Goal: Contribute content

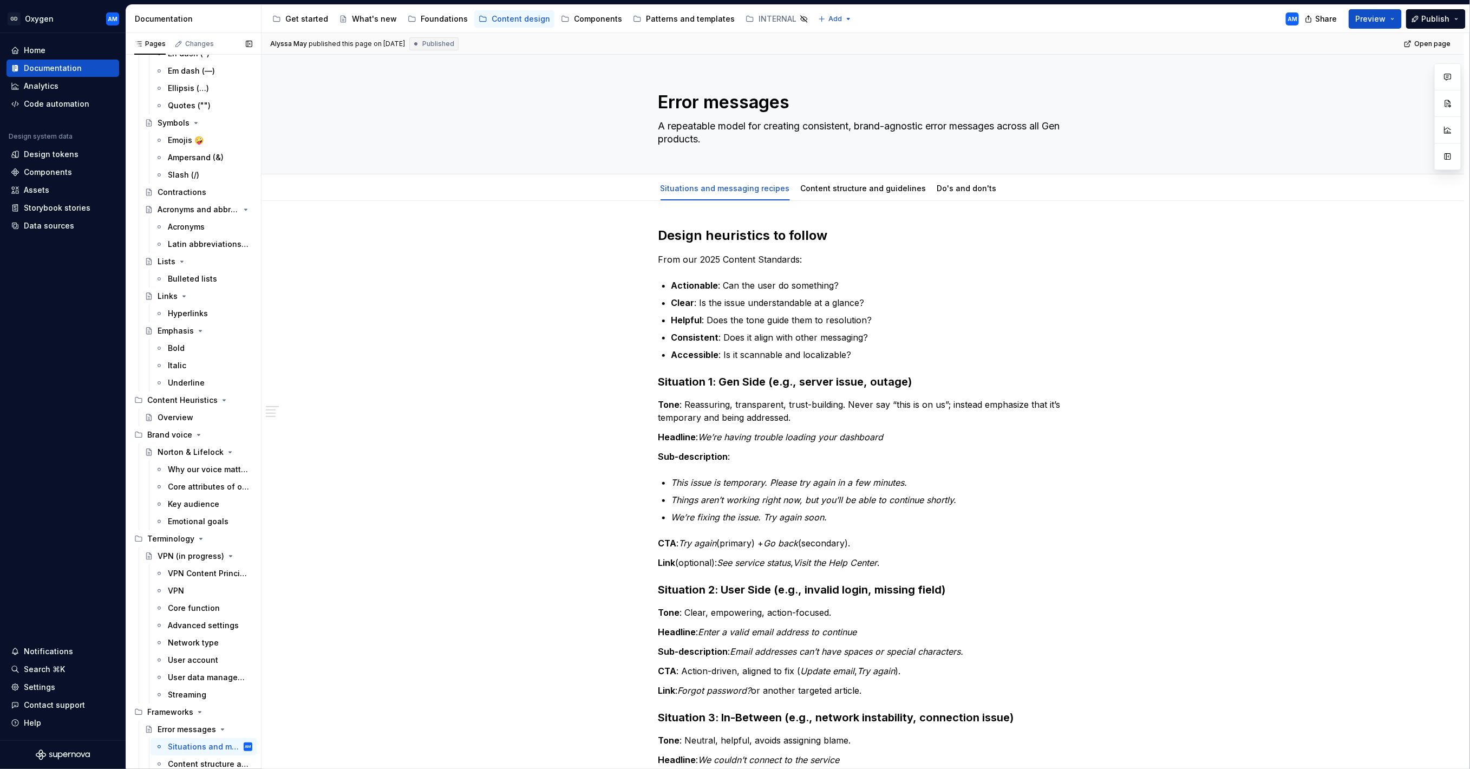
scroll to position [502, 0]
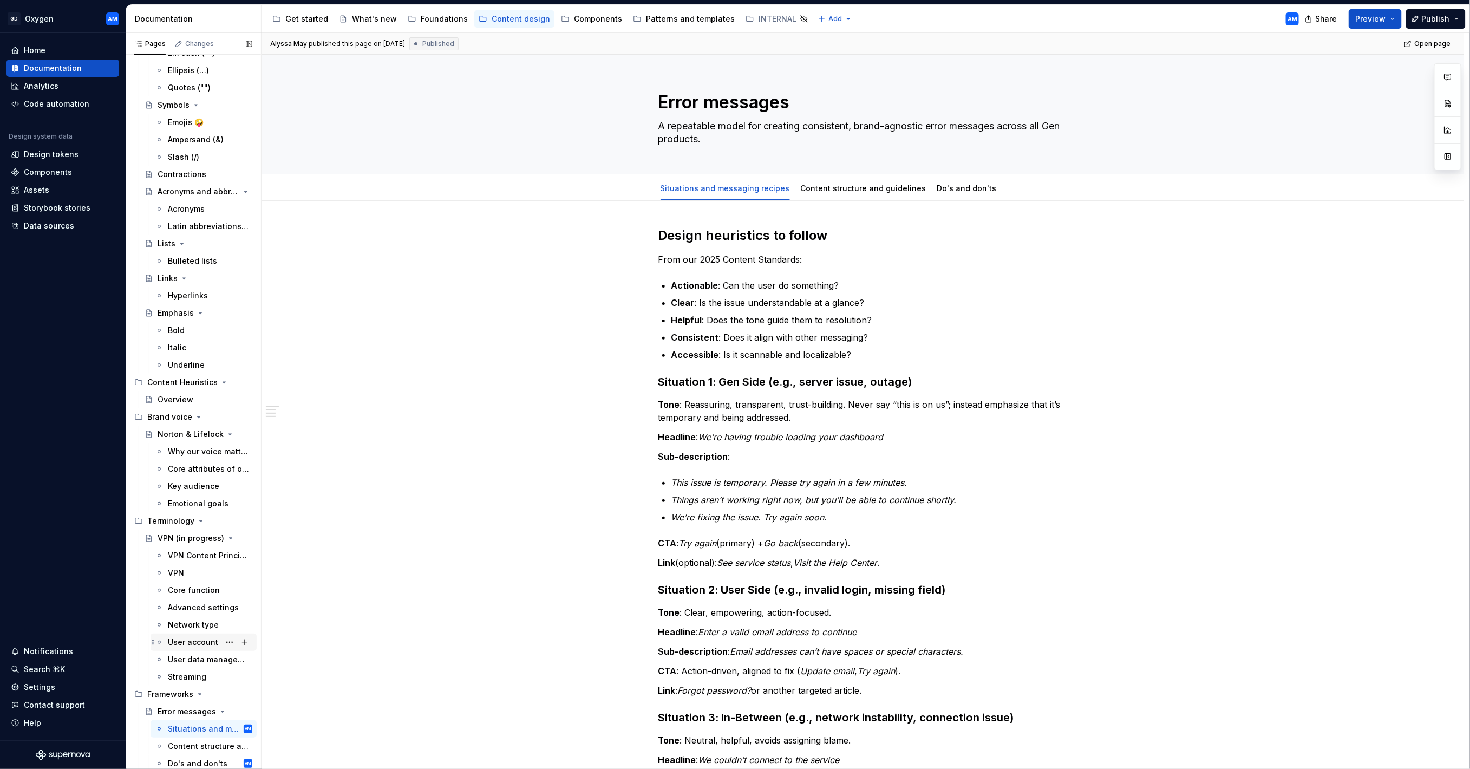
click at [206, 643] on div "User account" at bounding box center [193, 642] width 50 height 11
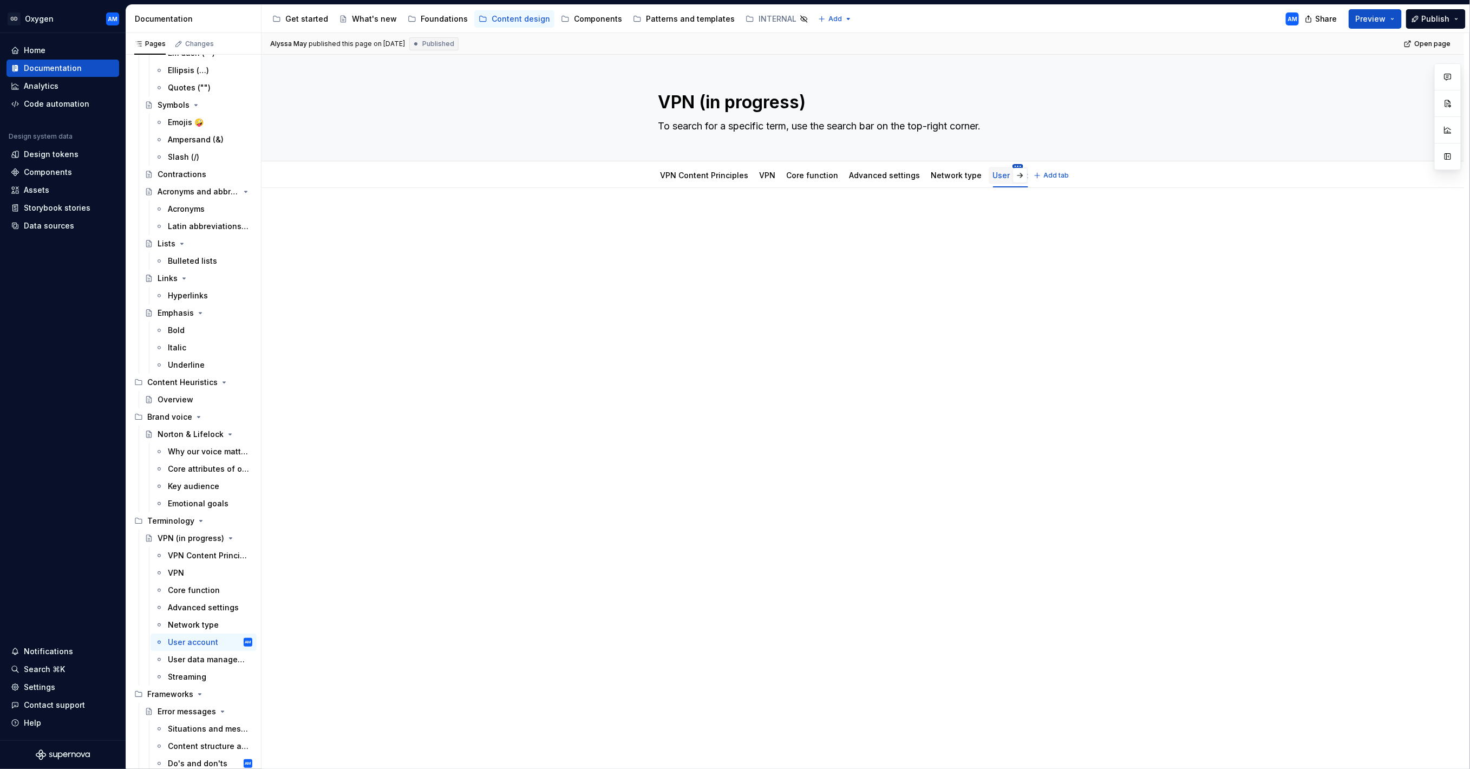
click at [1008, 167] on html "GD Oxygen AM Home Documentation Analytics Code automation Design system data De…" at bounding box center [735, 384] width 1470 height 769
click at [1032, 303] on div "Delete tab" at bounding box center [1058, 301] width 70 height 11
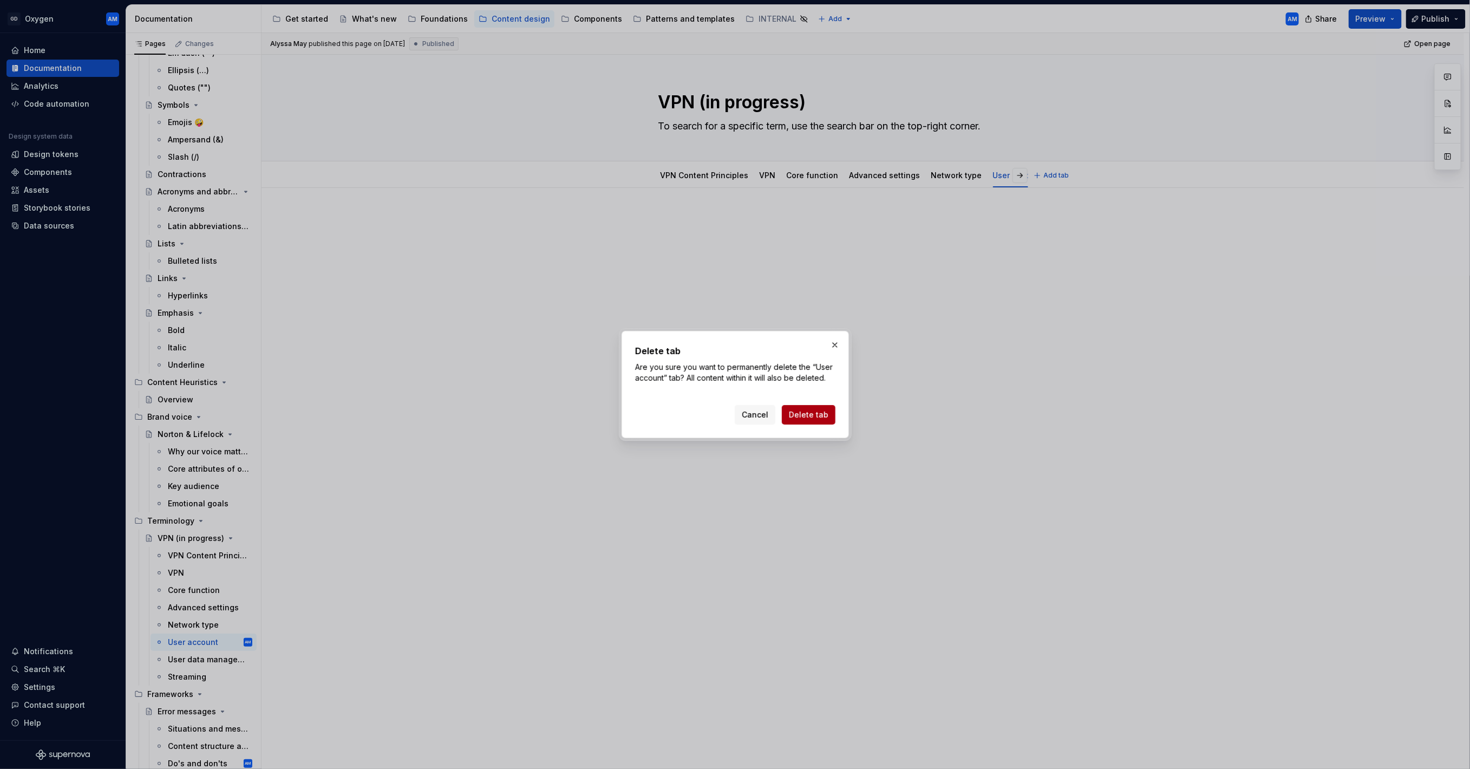
click at [810, 414] on span "Delete tab" at bounding box center [809, 414] width 40 height 11
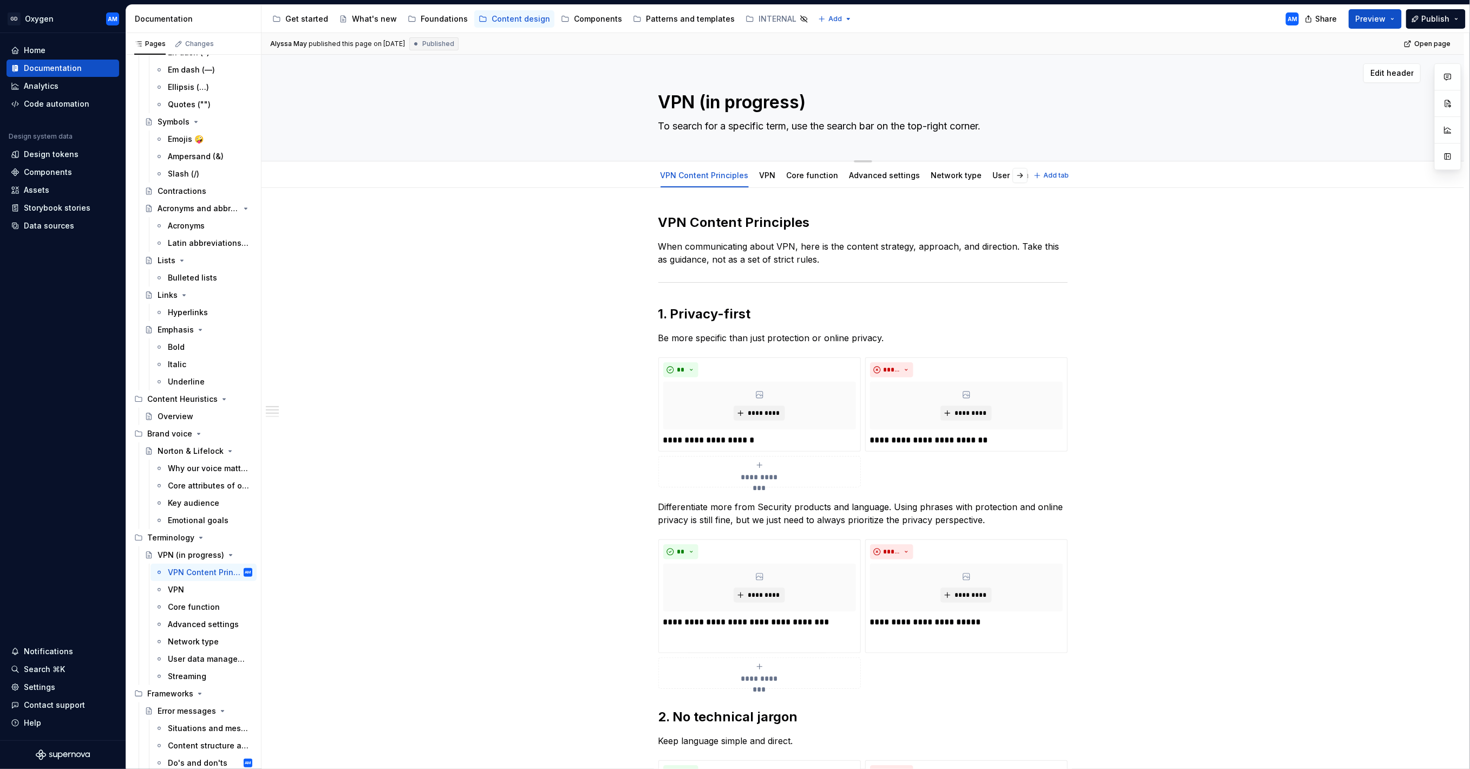
scroll to position [485, 0]
click at [1438, 18] on span "Publish" at bounding box center [1436, 19] width 28 height 11
click at [1342, 92] on span "Publish changes" at bounding box center [1336, 91] width 63 height 11
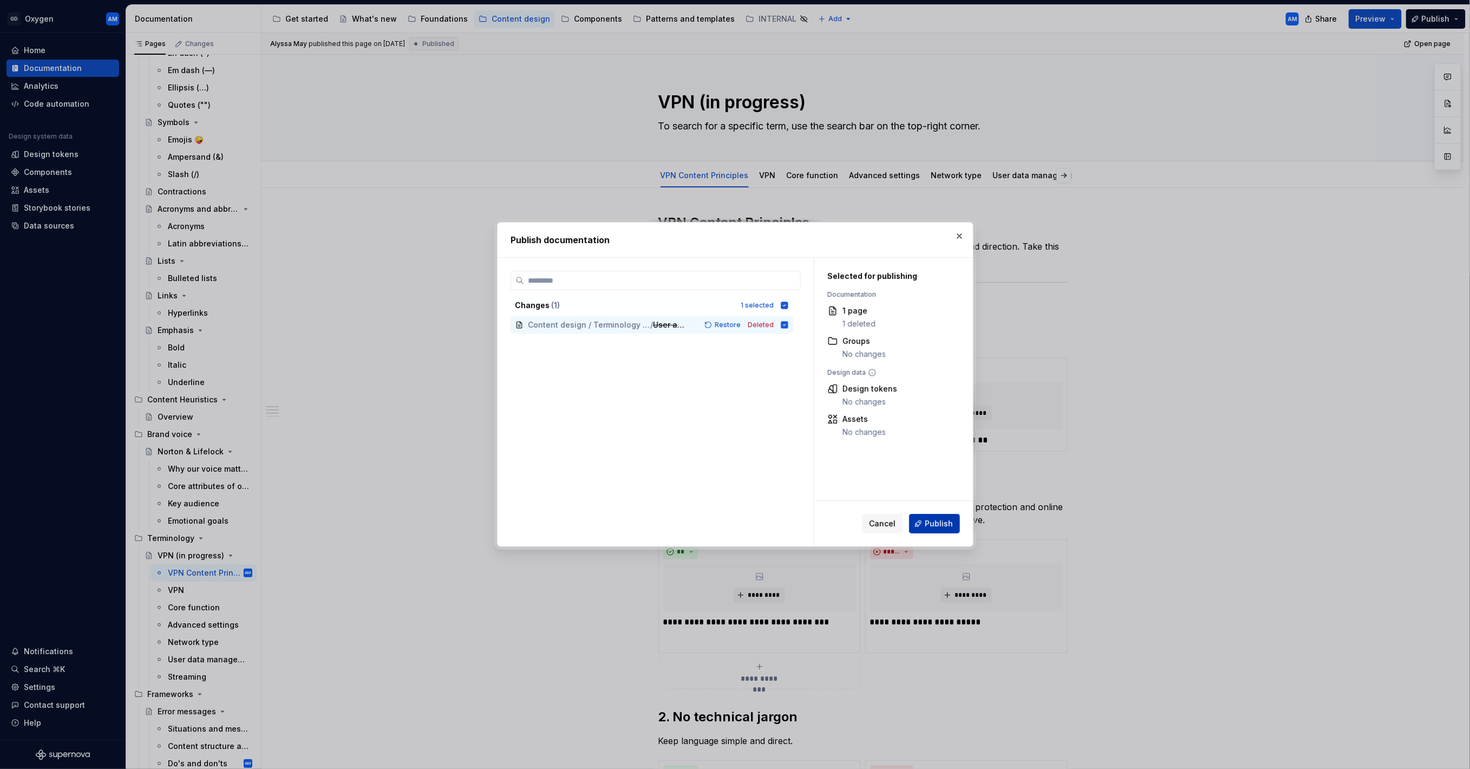
click at [944, 525] on span "Publish" at bounding box center [939, 523] width 28 height 11
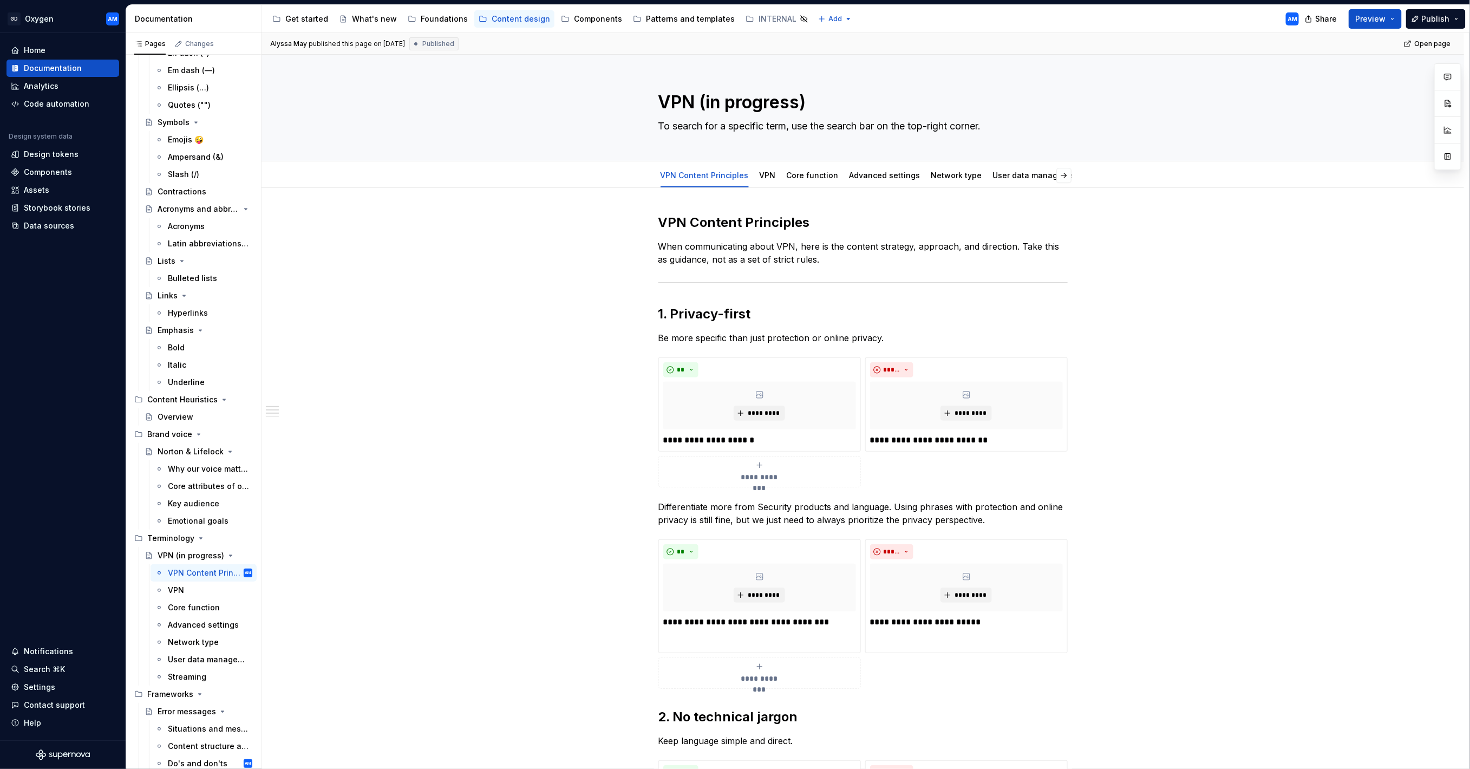
type textarea "*"
